Goal: Information Seeking & Learning: Learn about a topic

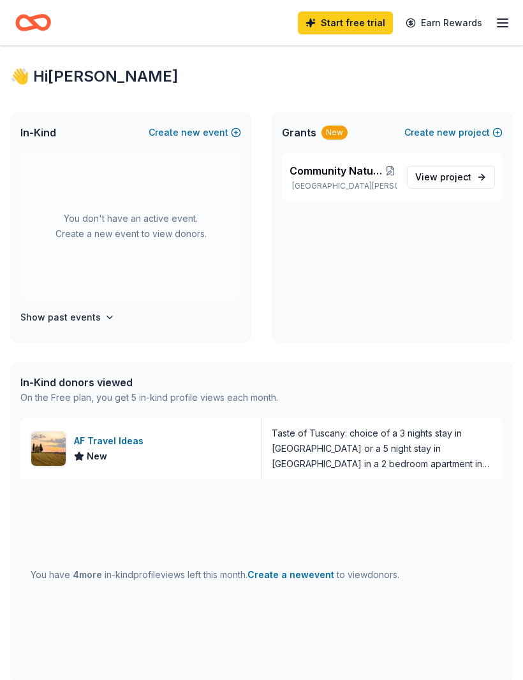
click at [506, 24] on icon "button" at bounding box center [502, 22] width 15 height 15
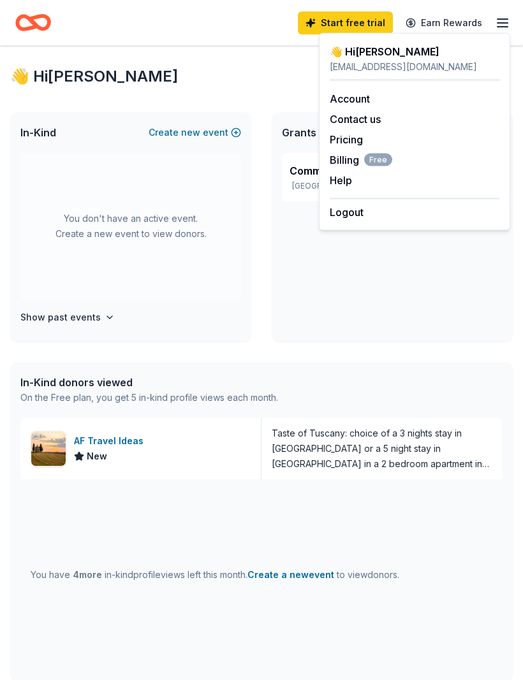
click at [380, 280] on div "Community Nature Park Improvement Lake Henry, MN View project" at bounding box center [391, 247] width 241 height 189
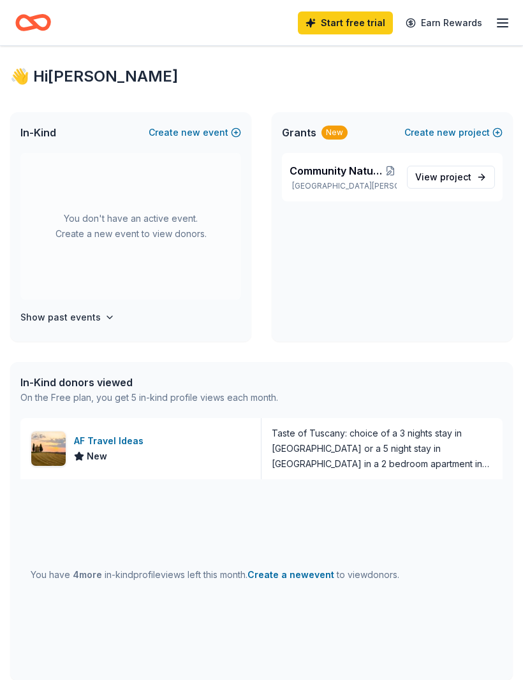
click at [370, 166] on span "Community Nature Park Improvement" at bounding box center [336, 170] width 94 height 15
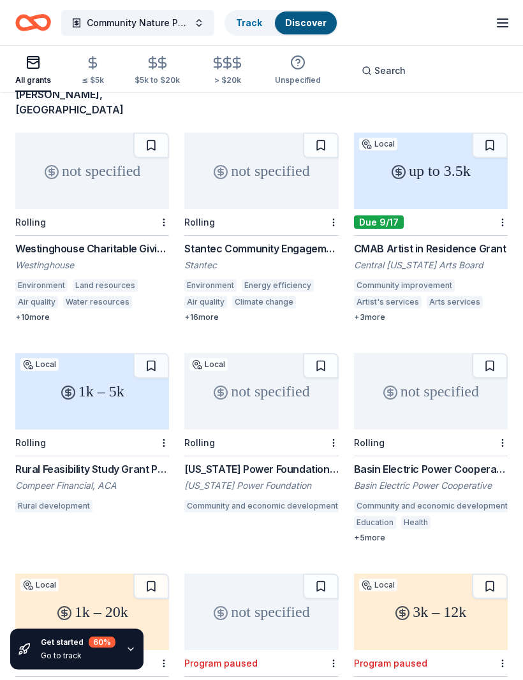
scroll to position [110, 0]
click at [486, 480] on div "Basin Electric Power Cooperative" at bounding box center [431, 486] width 154 height 13
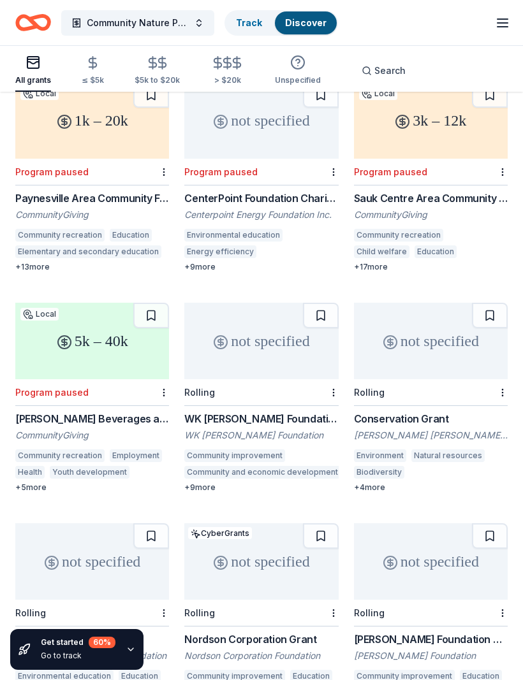
scroll to position [607, 0]
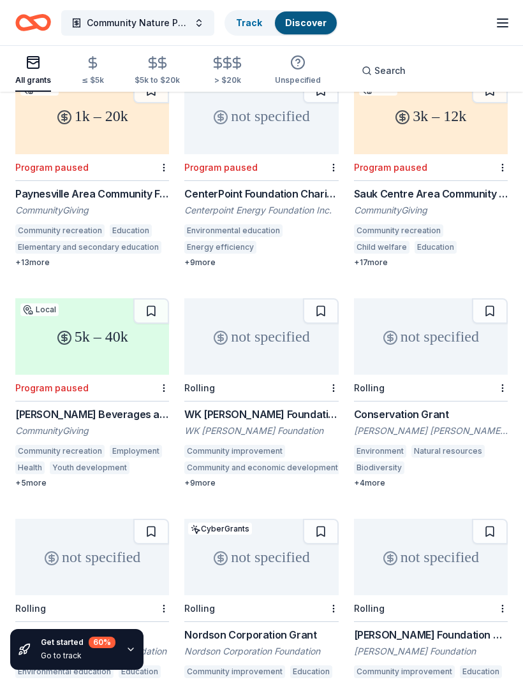
click at [428, 375] on div "not specified Rolling Conservation Grant Richard King Mellon Foundation Environ…" at bounding box center [431, 393] width 154 height 190
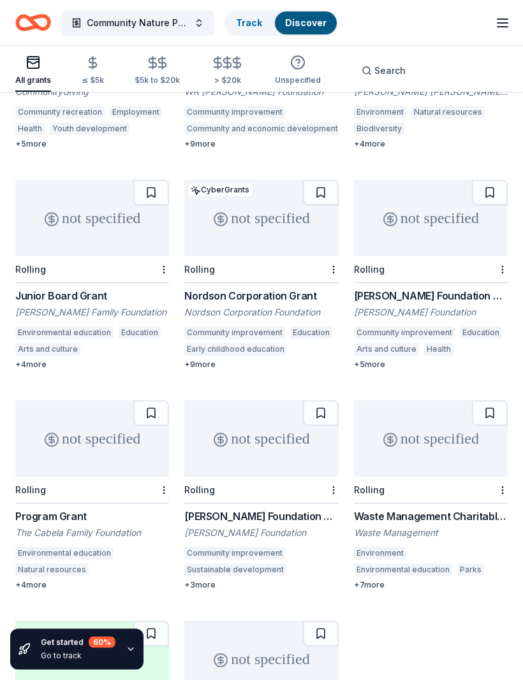
scroll to position [948, 0]
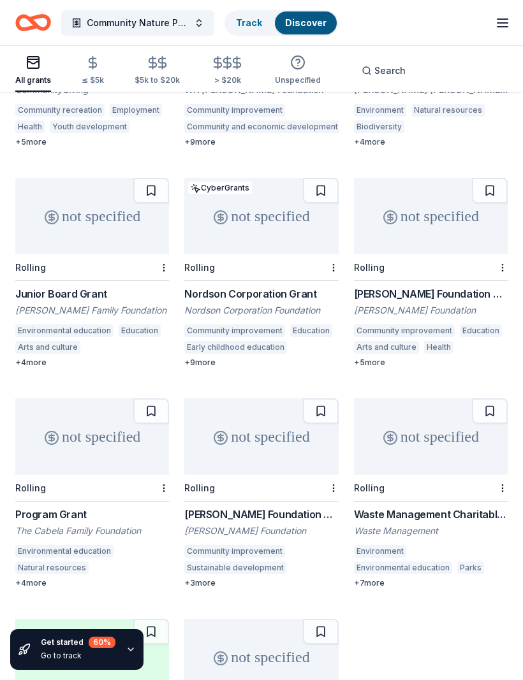
click at [109, 524] on div "The Cabela Family Foundation" at bounding box center [92, 530] width 154 height 13
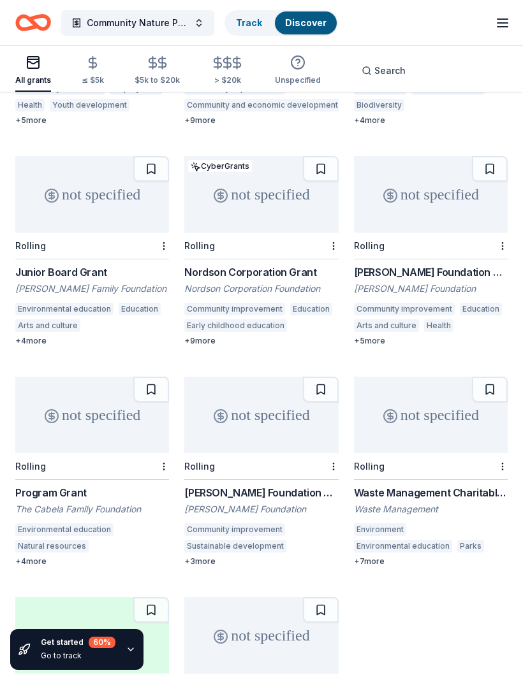
click at [243, 503] on div "Taylor Foundation" at bounding box center [261, 509] width 154 height 13
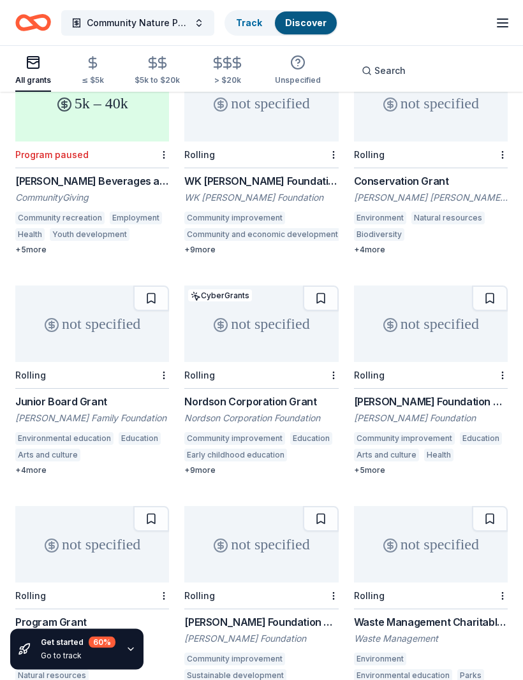
scroll to position [840, 0]
click at [103, 632] on div "The Cabela Family Foundation" at bounding box center [92, 638] width 154 height 13
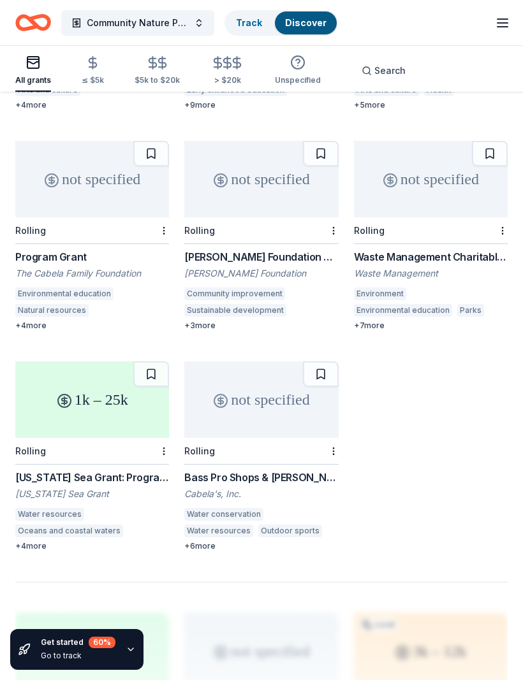
scroll to position [1204, 0]
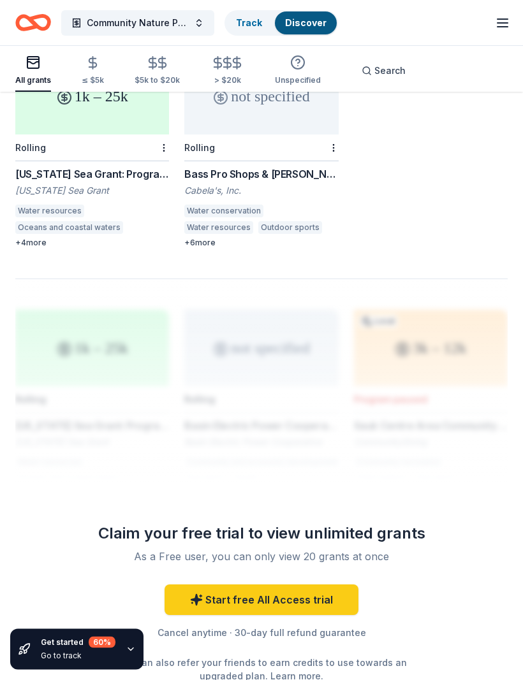
scroll to position [1508, 0]
click at [127, 655] on icon "button" at bounding box center [131, 649] width 10 height 10
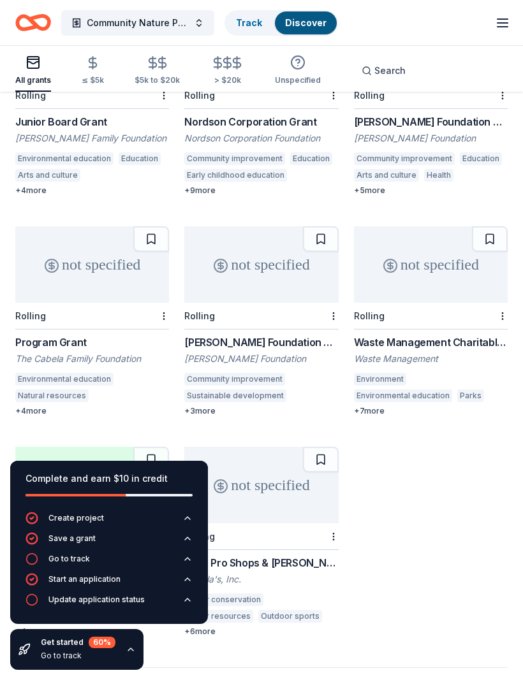
scroll to position [1118, 0]
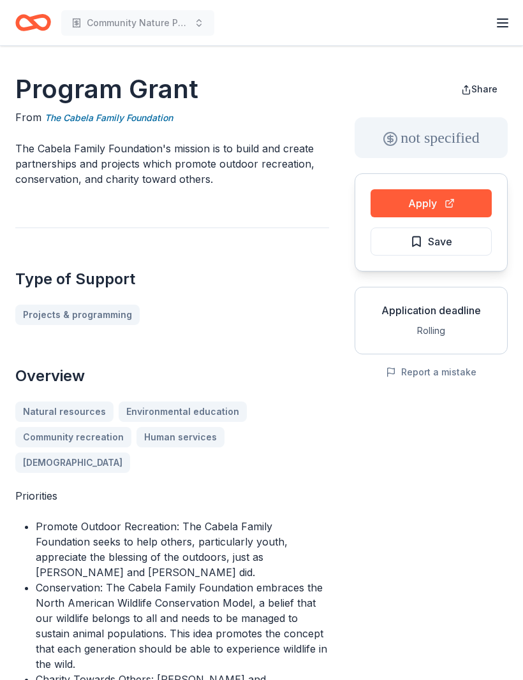
click at [449, 205] on button "Apply" at bounding box center [430, 203] width 121 height 28
